Goal: Task Accomplishment & Management: Complete application form

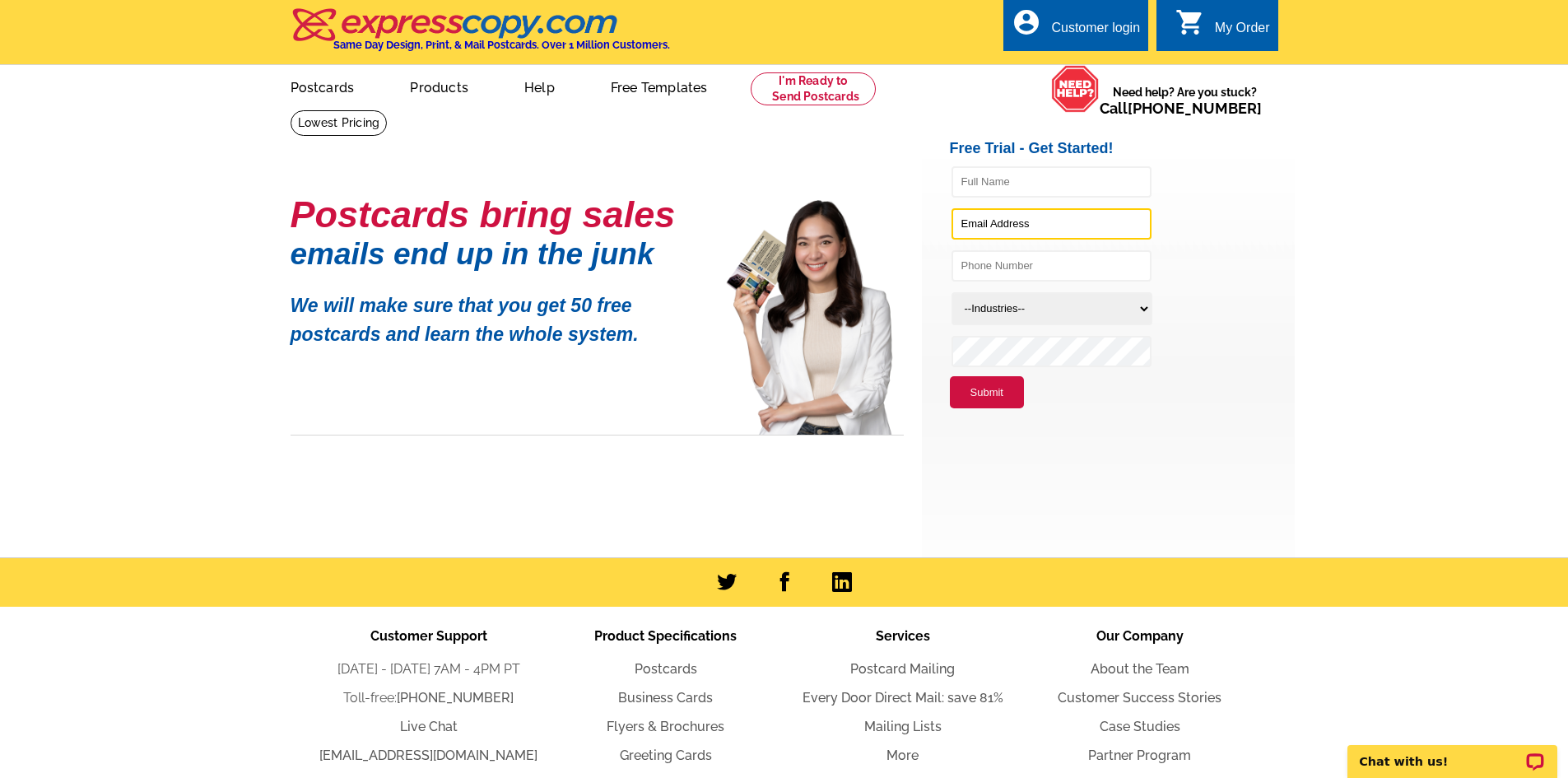
type input "[EMAIL_ADDRESS][DOMAIN_NAME]"
click at [1111, 32] on div "Customer login" at bounding box center [1095, 31] width 89 height 23
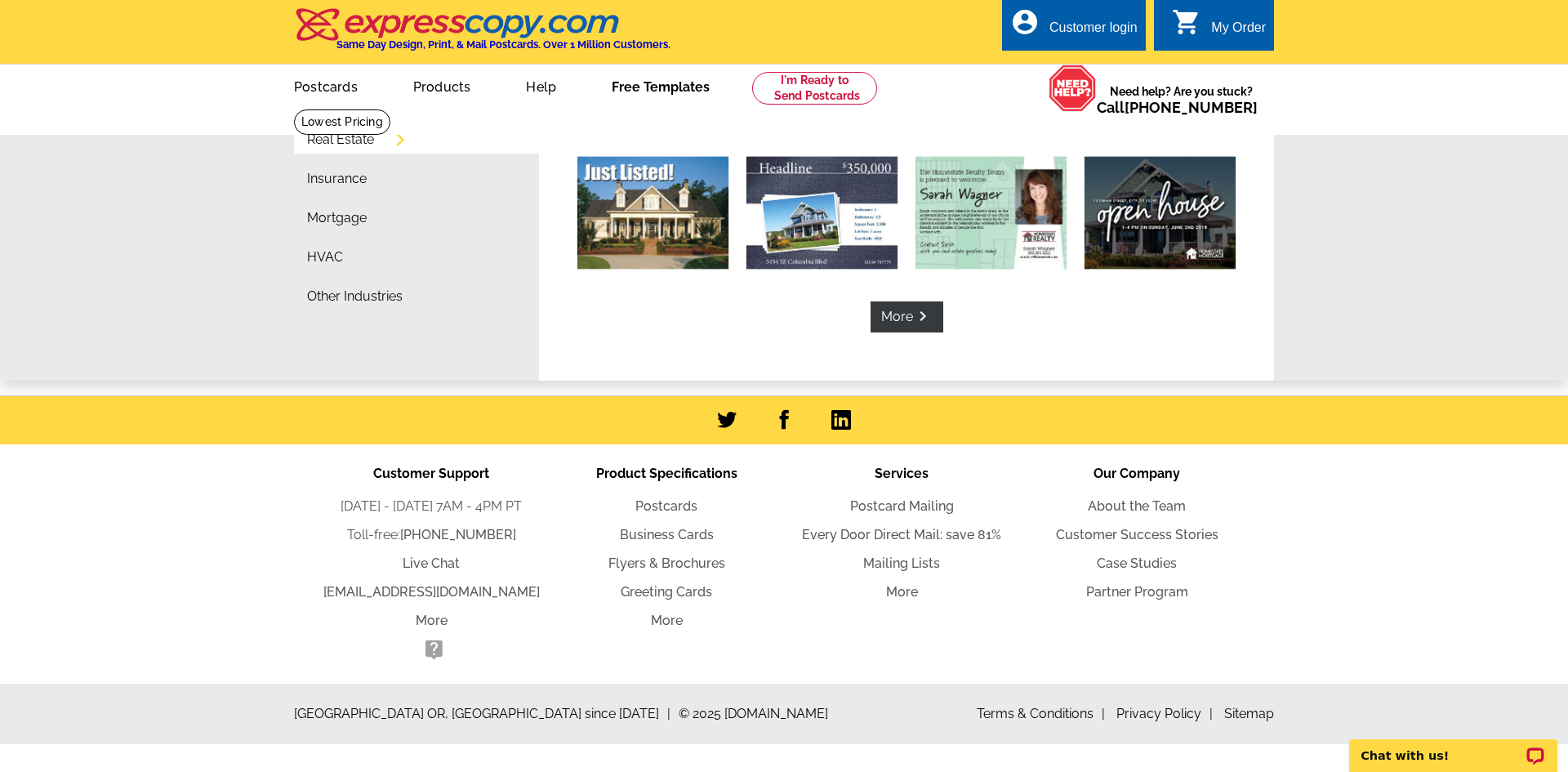
type input "lesliezhong@gmail.com"
click at [1430, 259] on div "Real Estate Insurance Mortgage HVAC Other Industries More keyboard_arrow_right …" at bounding box center [784, 243] width 1568 height 272
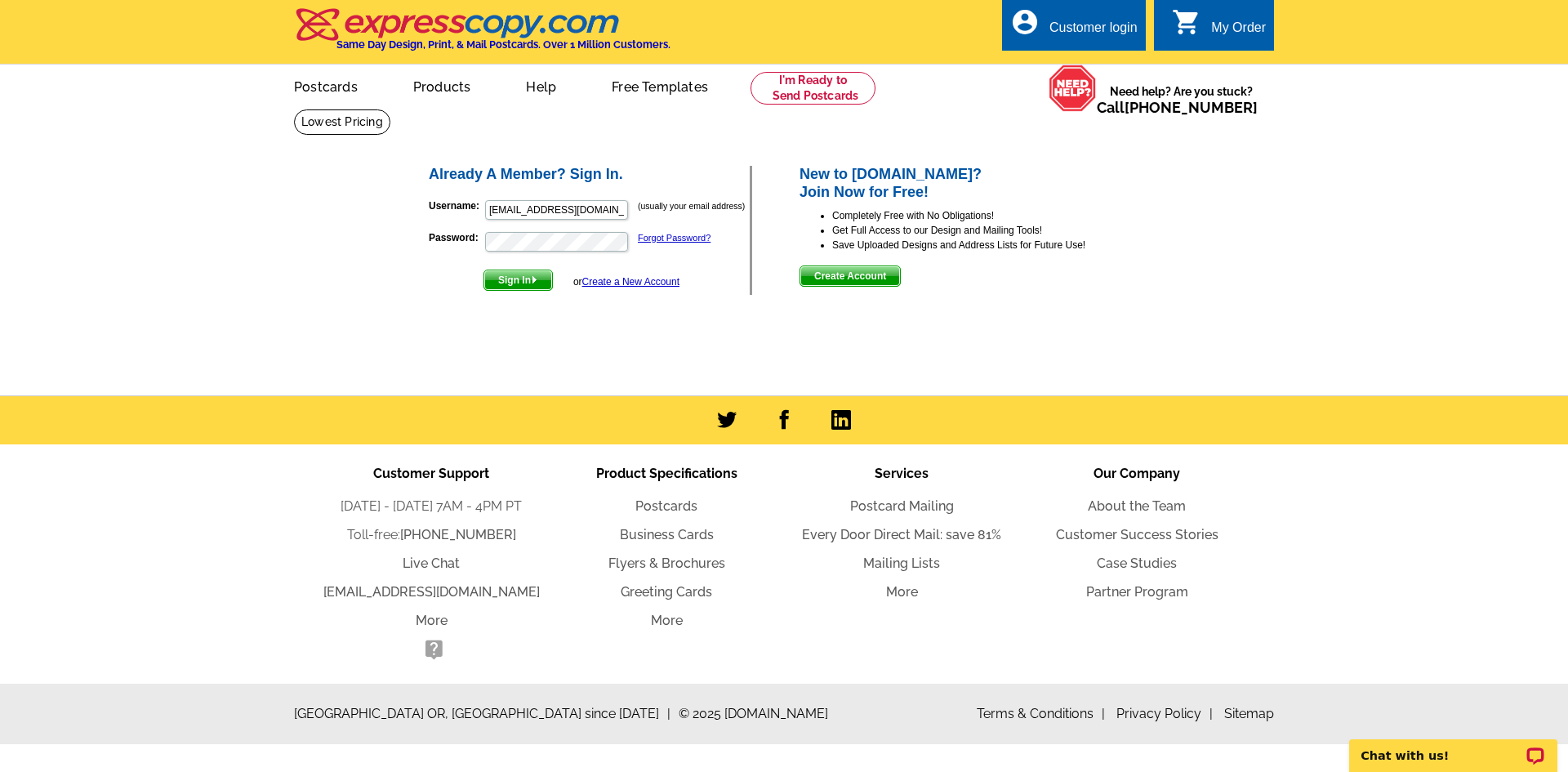
click at [875, 275] on span "Create Account" at bounding box center [850, 275] width 100 height 19
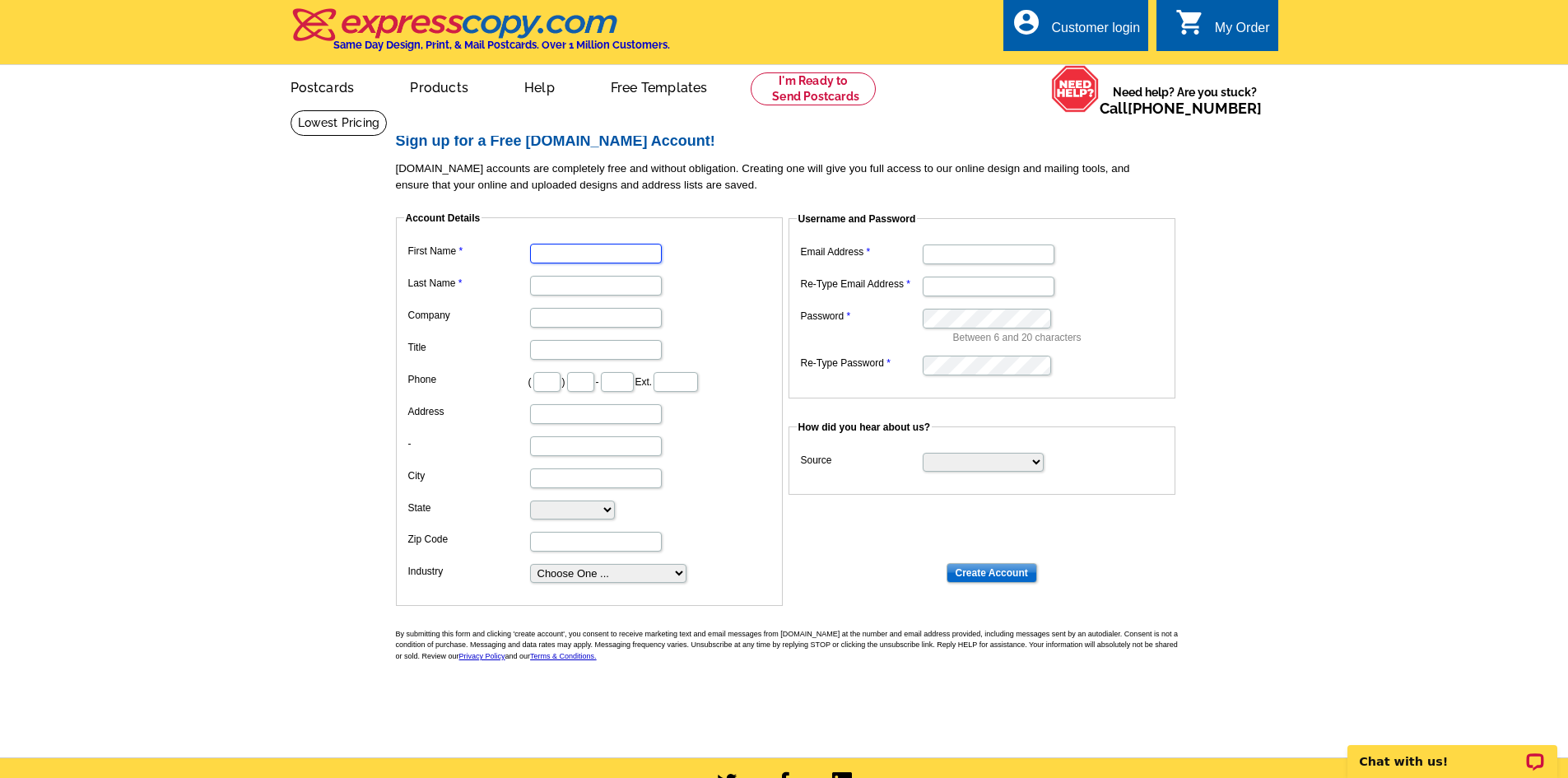
click at [555, 257] on input "First Name" at bounding box center [596, 253] width 132 height 19
type input "[PERSON_NAME]"
click at [563, 300] on dl "First Name [PERSON_NAME] Last Name Company Title Phone ( ) - Ext. Address - Cit…" at bounding box center [589, 412] width 370 height 345
click at [576, 280] on input "Last Name" at bounding box center [596, 285] width 132 height 19
type input "[PERSON_NAME]"
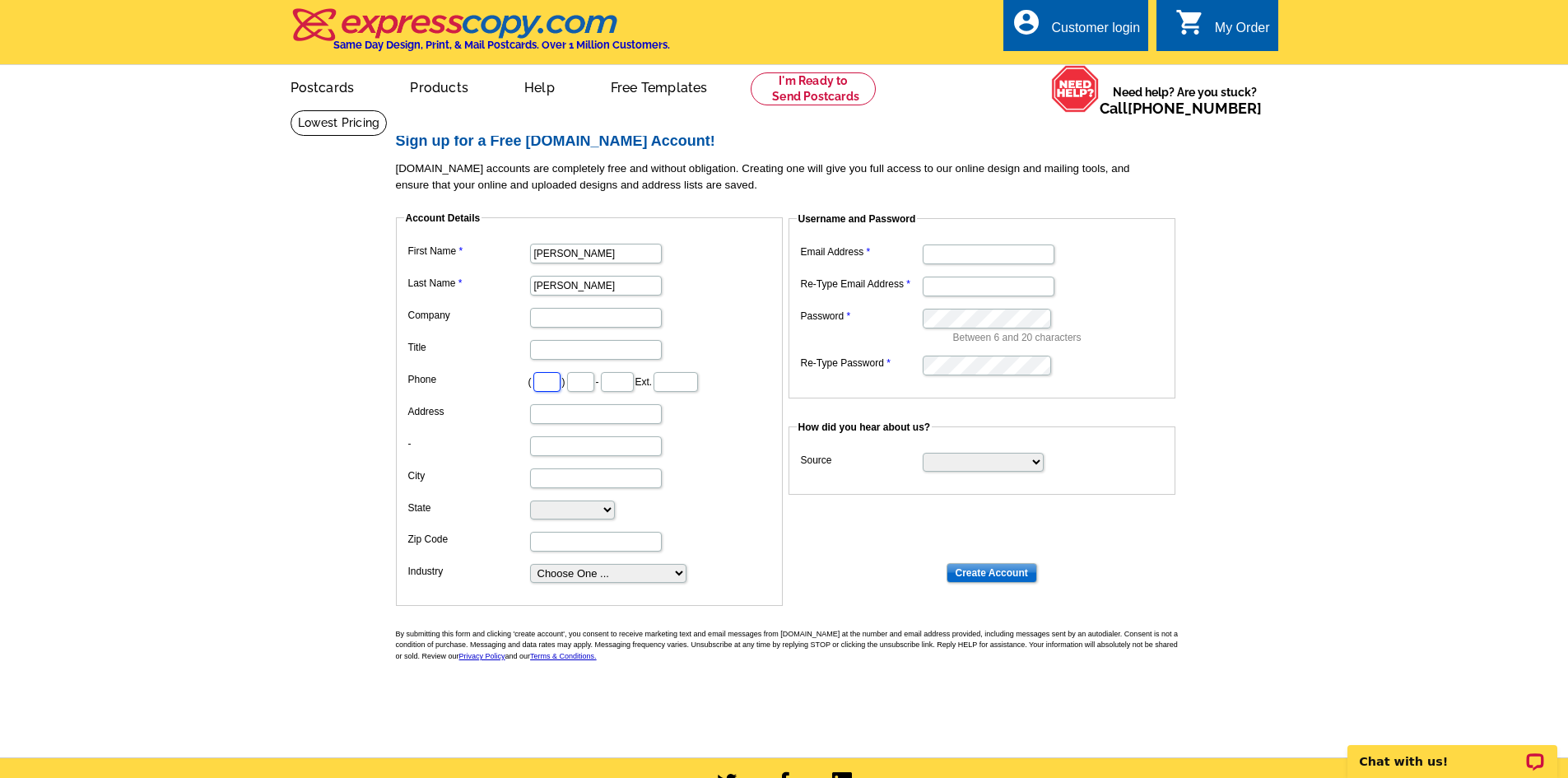
click at [551, 374] on input "text" at bounding box center [547, 381] width 27 height 19
click at [971, 251] on input "Email Address" at bounding box center [989, 254] width 132 height 19
type input "[EMAIL_ADDRESS][DOMAIN_NAME]"
click at [1022, 291] on input "Re-Type Email Address" at bounding box center [989, 286] width 132 height 19
drag, startPoint x: 926, startPoint y: 252, endPoint x: 1171, endPoint y: 251, distance: 245.0
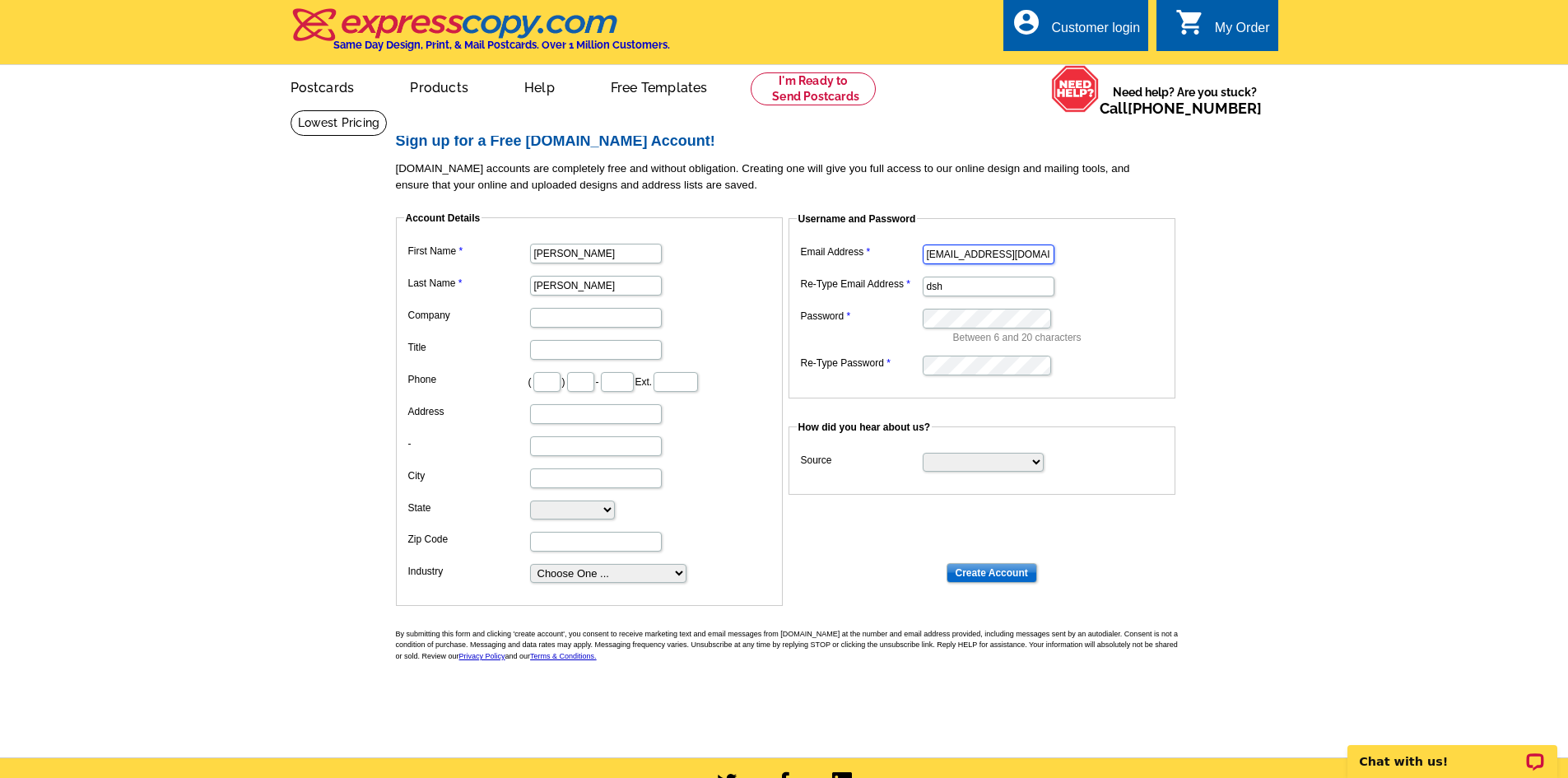
click at [1171, 251] on fieldset "Username and Password Email Address [EMAIL_ADDRESS][DOMAIN_NAME] Re-Type Email …" at bounding box center [983, 304] width 387 height 187
drag, startPoint x: 999, startPoint y: 289, endPoint x: 724, endPoint y: 288, distance: 275.0
click at [724, 288] on dl "Account Details First Name [PERSON_NAME] Last Name [PERSON_NAME] Company Title …" at bounding box center [791, 393] width 790 height 395
paste input "[EMAIL_ADDRESS][DOMAIN_NAME]"
type input "[EMAIL_ADDRESS][DOMAIN_NAME]"
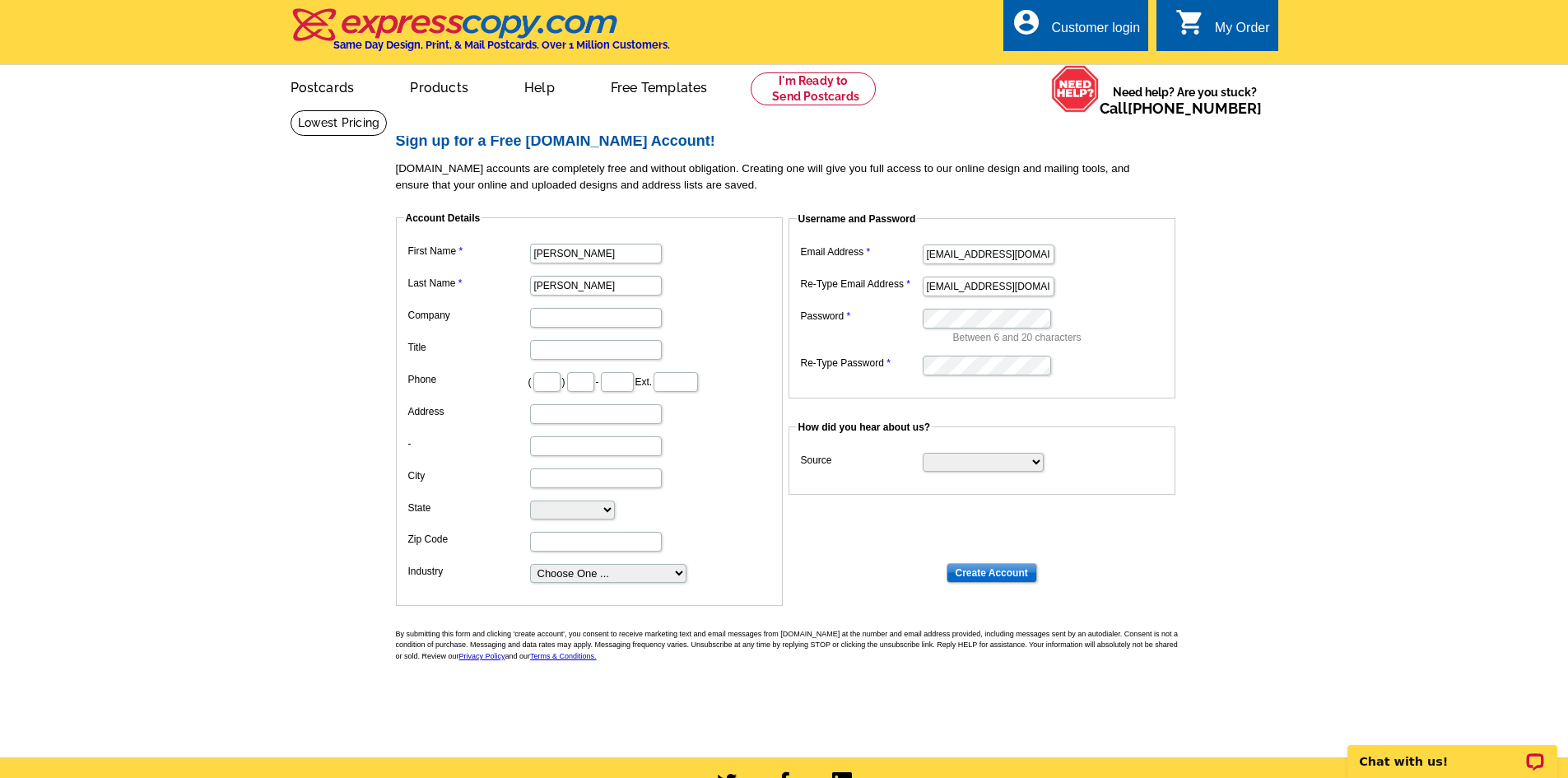
click at [957, 380] on fieldset "Username and Password Email Address [EMAIL_ADDRESS][DOMAIN_NAME] Re-Type Email …" at bounding box center [983, 304] width 387 height 187
click at [1209, 319] on main "Sign up for a Free [DOMAIN_NAME] Account! [DOMAIN_NAME] accounts are completely…" at bounding box center [784, 433] width 1568 height 648
click at [542, 361] on dl "Account Details First Name [PERSON_NAME] Last Name [PERSON_NAME] Company Title …" at bounding box center [791, 393] width 790 height 395
click at [1448, 306] on main "Sign up for a Free [DOMAIN_NAME] Account! [DOMAIN_NAME] accounts are completely…" at bounding box center [784, 433] width 1568 height 648
click at [992, 578] on input "Create Account" at bounding box center [991, 573] width 90 height 19
